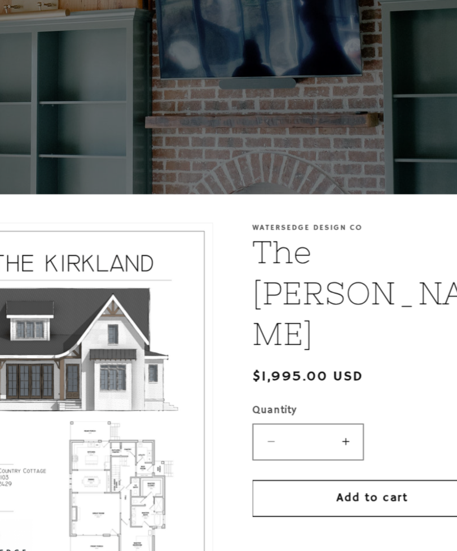
scroll to position [61, 0]
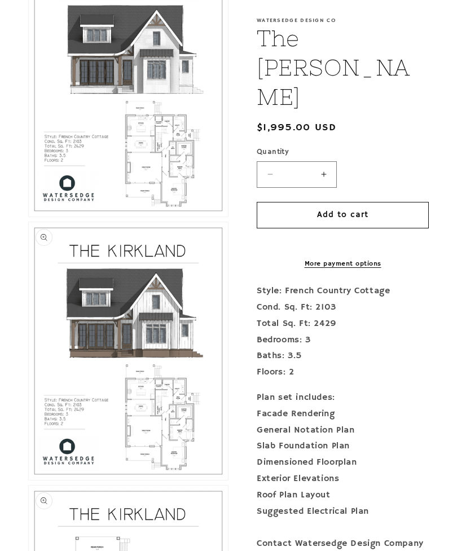
scroll to position [303, 0]
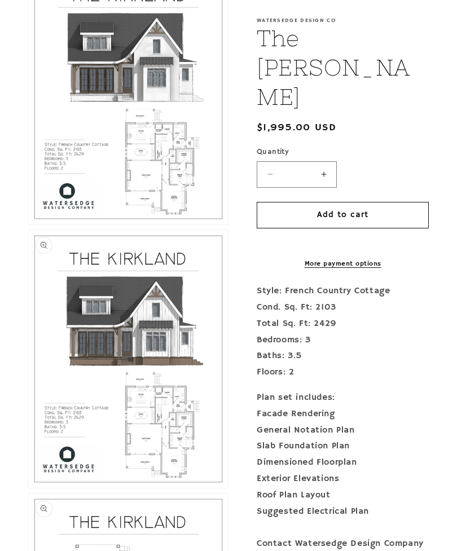
click at [29, 488] on button "Open media 2 in modal" at bounding box center [29, 488] width 0 height 0
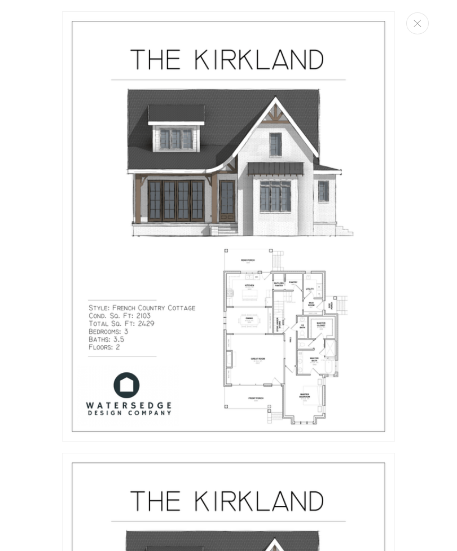
scroll to position [0, 0]
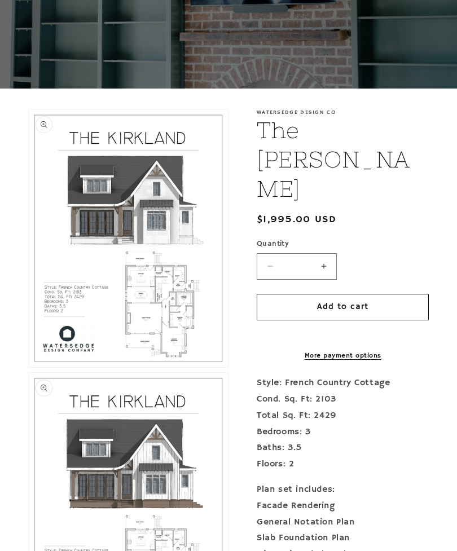
scroll to position [148, 0]
click at [29, 367] on button "Open media 1 in modal" at bounding box center [29, 367] width 0 height 0
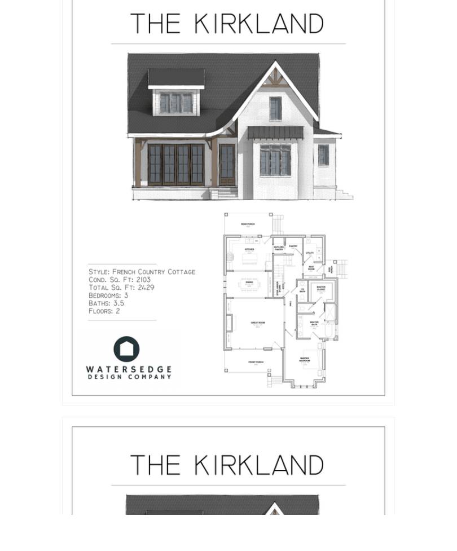
scroll to position [266, 0]
